Goal: Task Accomplishment & Management: Understand process/instructions

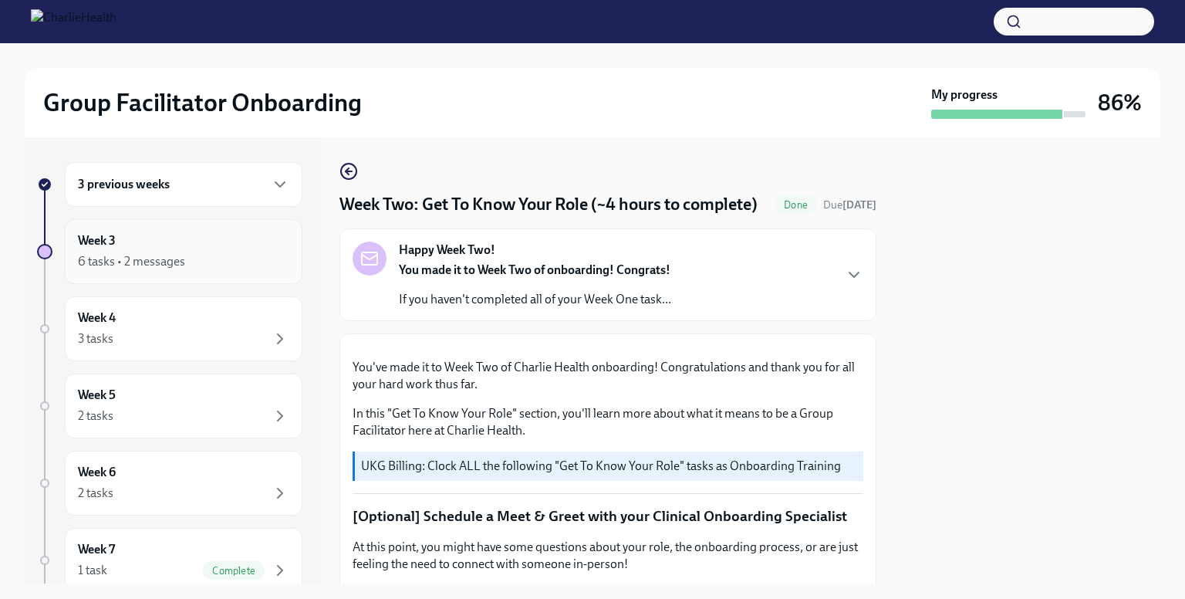
click at [200, 235] on div "Week 3 6 tasks • 2 messages" at bounding box center [183, 251] width 211 height 39
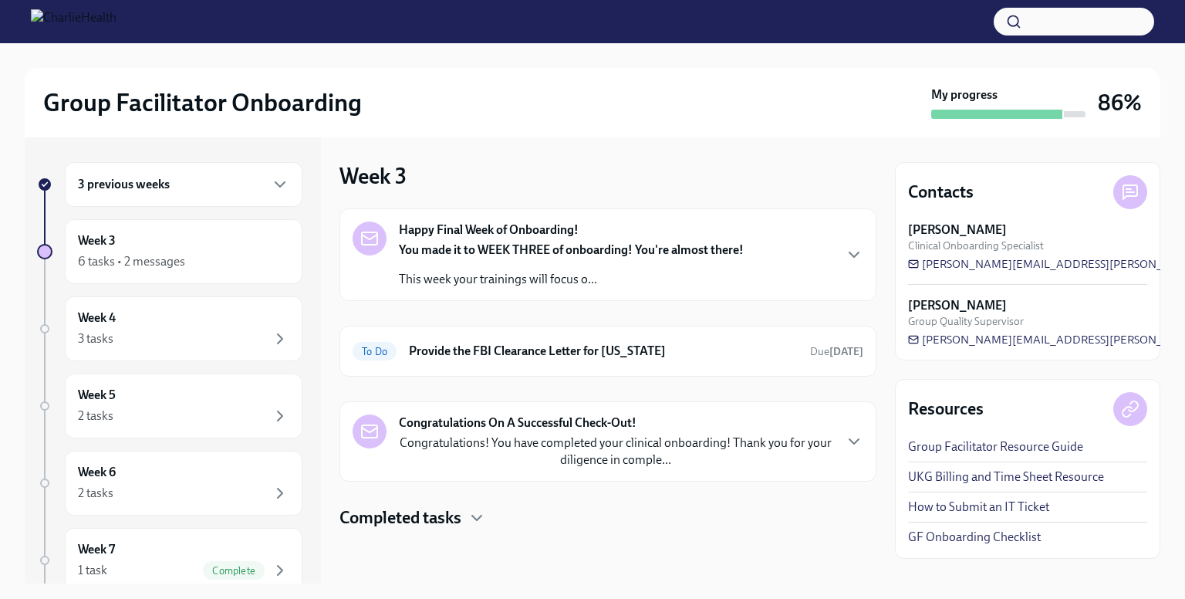
click at [525, 420] on strong "Congratulations On A Successful Check-Out!" at bounding box center [518, 422] width 238 height 17
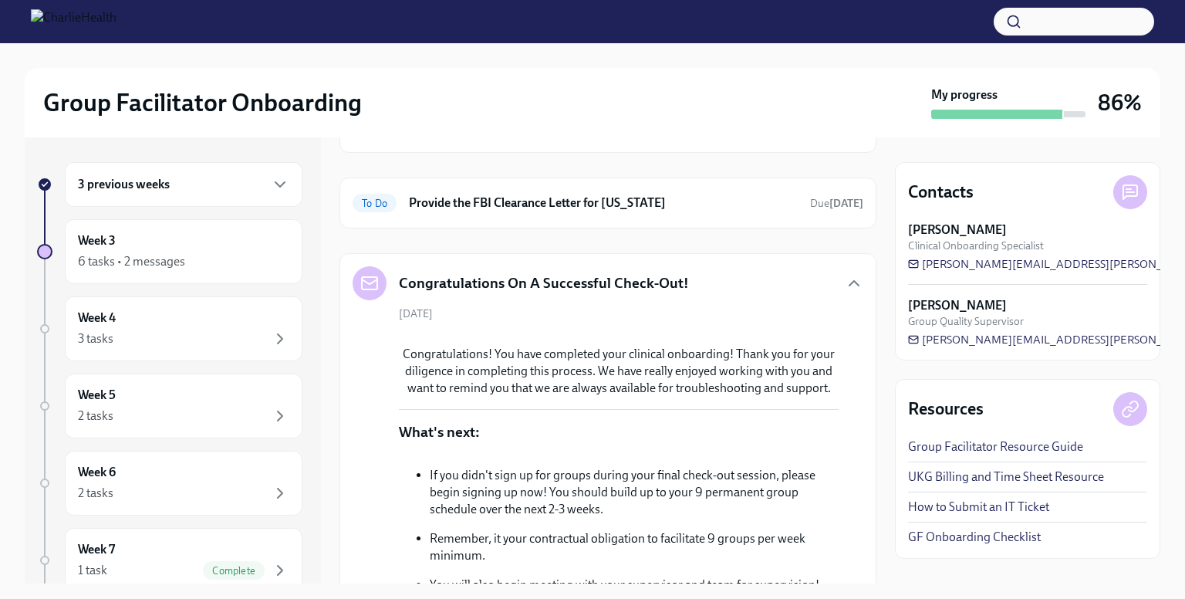
scroll to position [147, 0]
click at [594, 309] on div "[DATE] Congratulations! You have completed your clinical onboarding! Thank you …" at bounding box center [608, 498] width 511 height 380
click at [849, 282] on icon "button" at bounding box center [853, 284] width 9 height 5
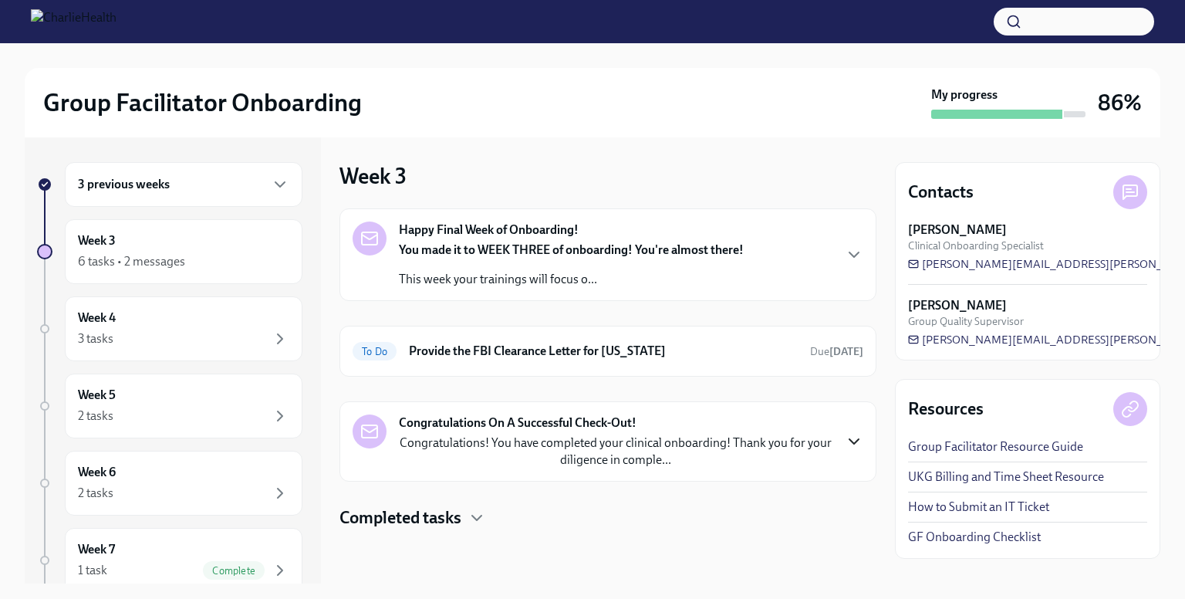
click at [439, 522] on h4 "Completed tasks" at bounding box center [400, 517] width 122 height 23
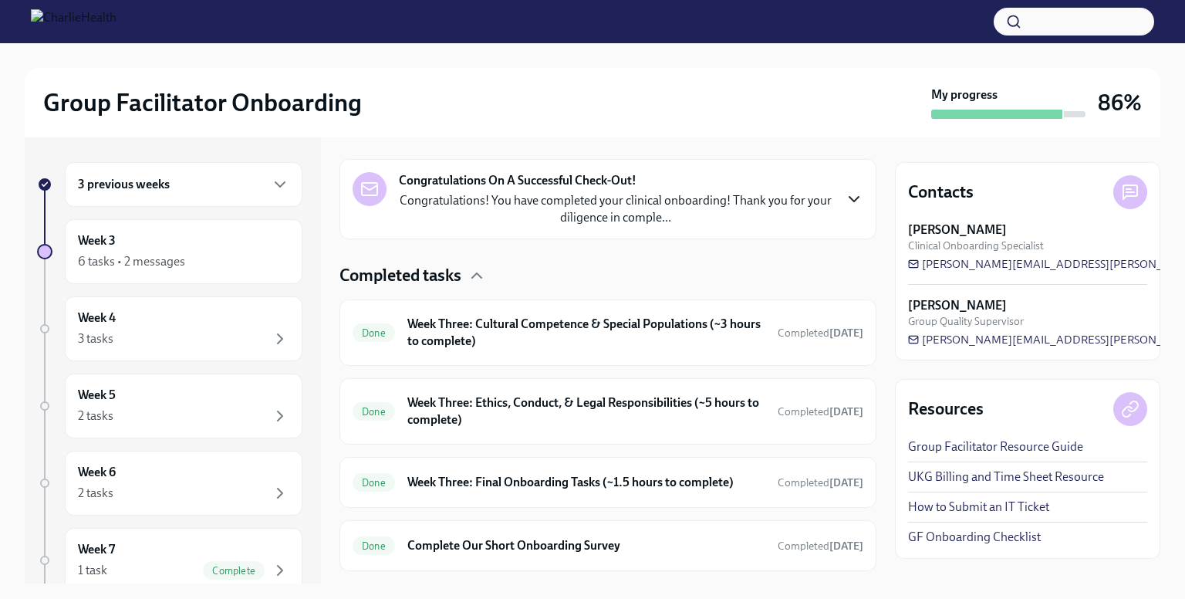
scroll to position [339, 0]
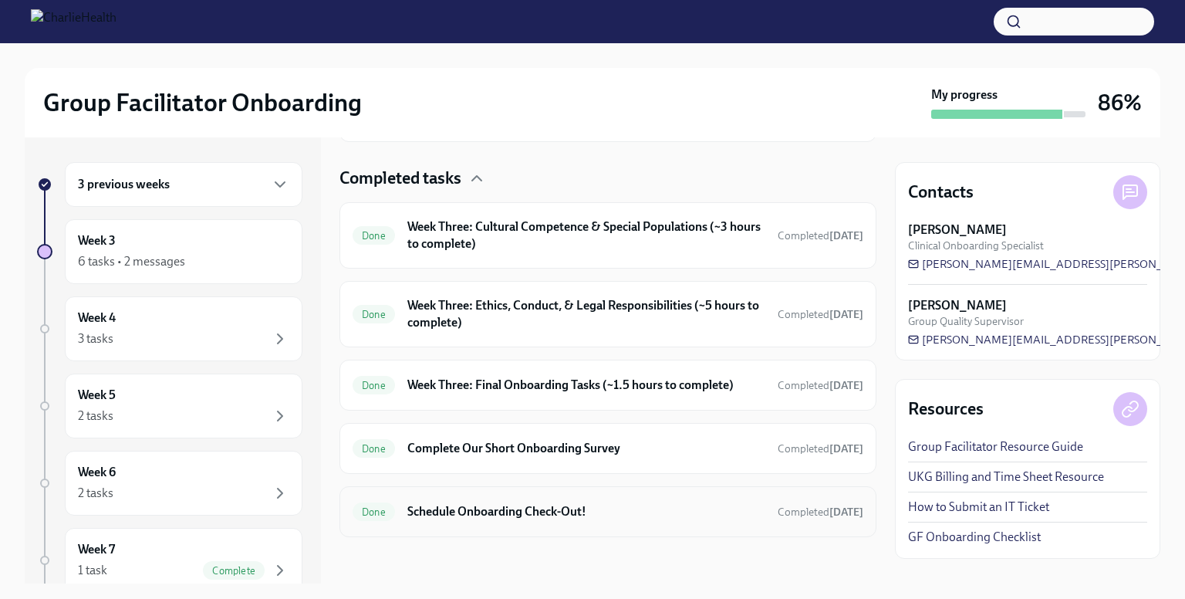
click at [486, 509] on h6 "Schedule Onboarding Check-Out!" at bounding box center [586, 511] width 358 height 17
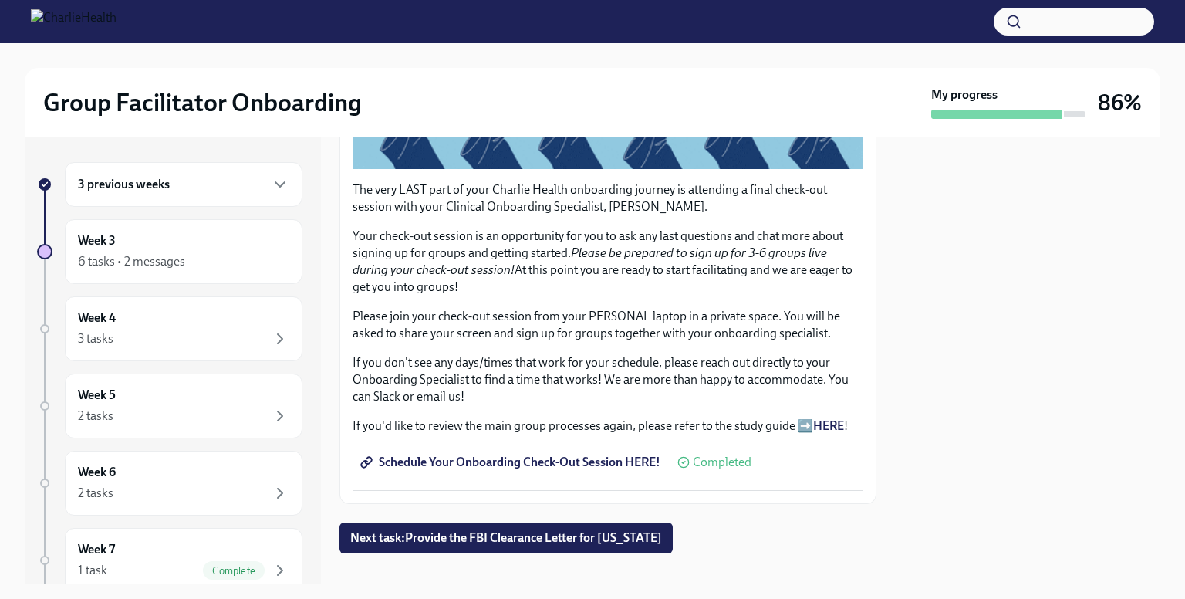
scroll to position [372, 0]
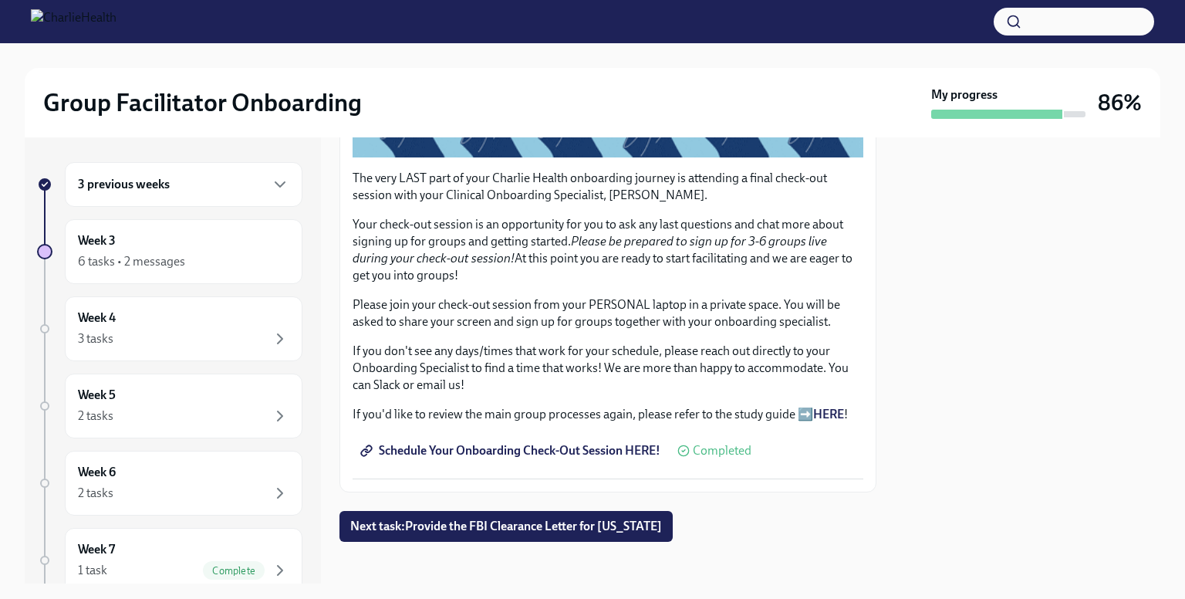
click at [542, 443] on span "Schedule Your Onboarding Check-Out Session HERE!" at bounding box center [511, 450] width 297 height 15
